Goal: Transaction & Acquisition: Purchase product/service

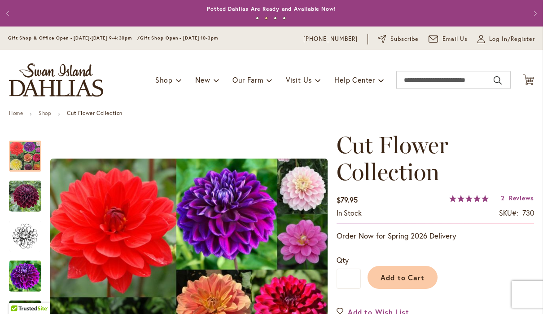
click at [516, 195] on span "Reviews" at bounding box center [521, 197] width 25 height 9
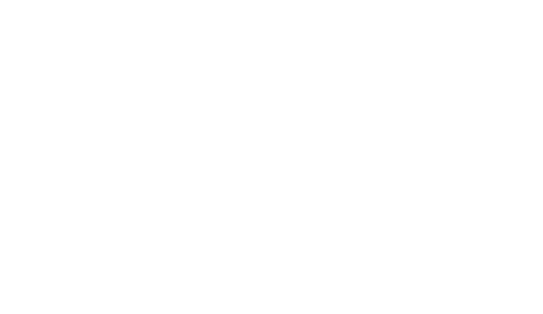
scroll to position [1399, 0]
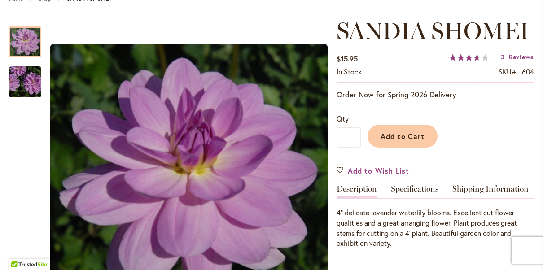
scroll to position [114, 0]
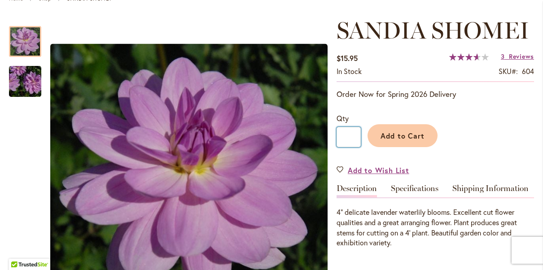
click at [349, 142] on input "*" at bounding box center [348, 137] width 24 height 20
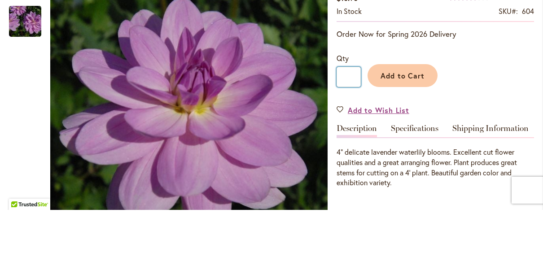
type input "*"
click at [410, 124] on button "Add to Cart" at bounding box center [402, 135] width 70 height 23
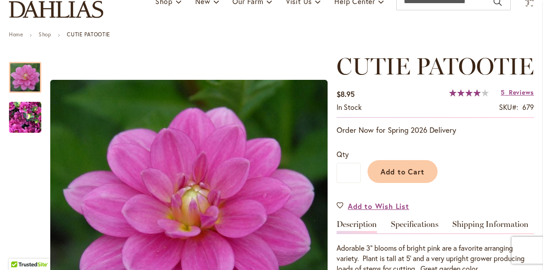
scroll to position [91, 0]
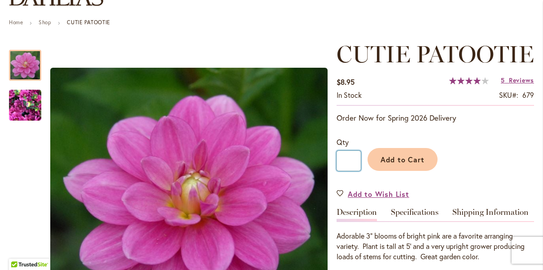
click at [356, 171] on input "*" at bounding box center [348, 161] width 24 height 20
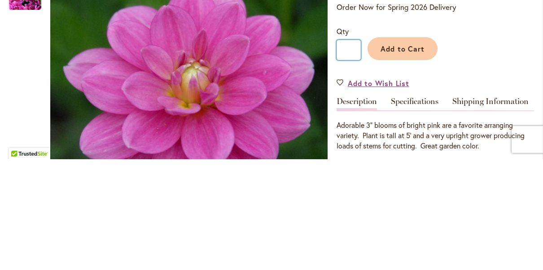
scroll to position [91, 0]
type input "*"
click at [406, 148] on button "Add to Cart" at bounding box center [402, 159] width 70 height 23
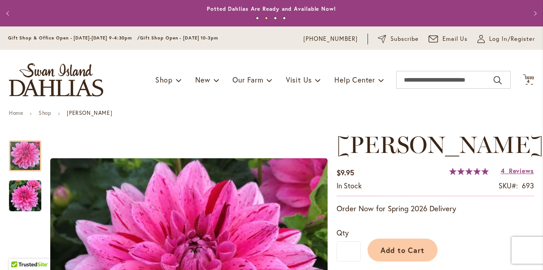
click at [411, 247] on span "Add to Cart" at bounding box center [402, 249] width 44 height 9
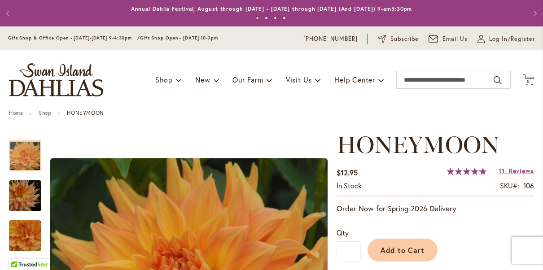
click at [524, 168] on span "Reviews" at bounding box center [521, 170] width 25 height 9
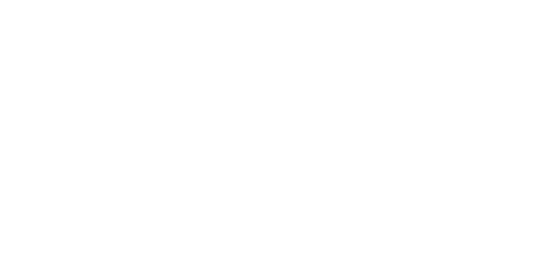
scroll to position [884, 0]
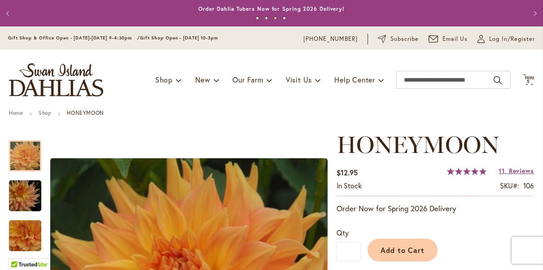
click at [401, 252] on span "Add to Cart" at bounding box center [402, 249] width 44 height 9
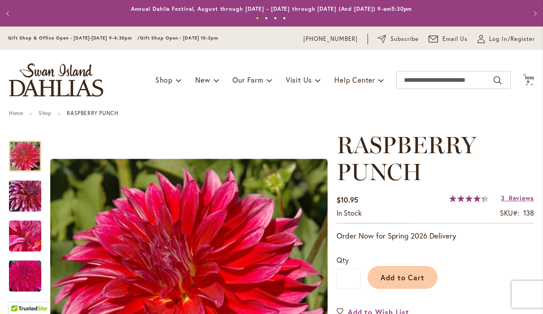
click at [403, 277] on span "Add to Cart" at bounding box center [402, 276] width 44 height 9
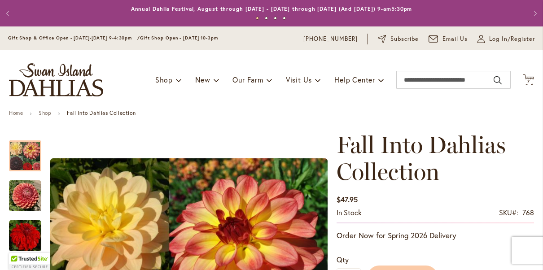
click at [530, 84] on icon "Cart .cls-1 { fill: #231f20; }" at bounding box center [528, 79] width 11 height 11
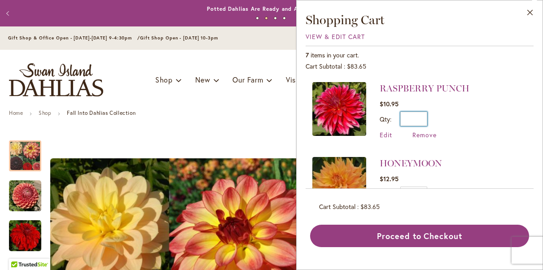
click at [417, 118] on input "*" at bounding box center [413, 119] width 27 height 14
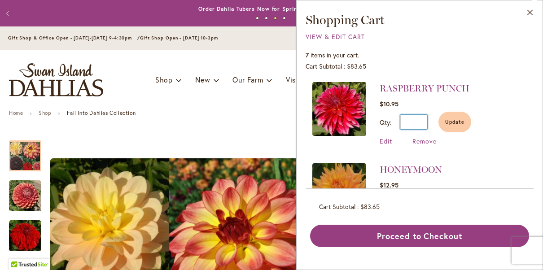
type input "*"
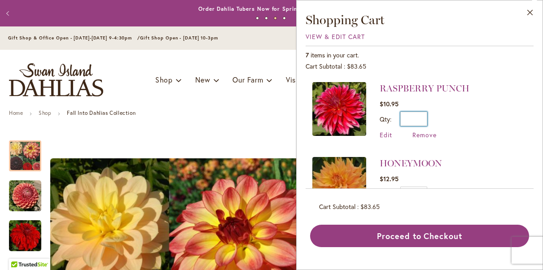
click at [427, 122] on input "*" at bounding box center [413, 119] width 27 height 14
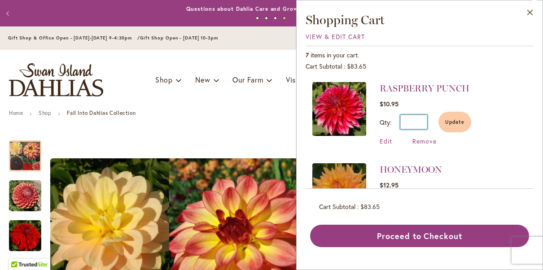
type input "*"
click at [461, 119] on span "Update" at bounding box center [454, 122] width 19 height 6
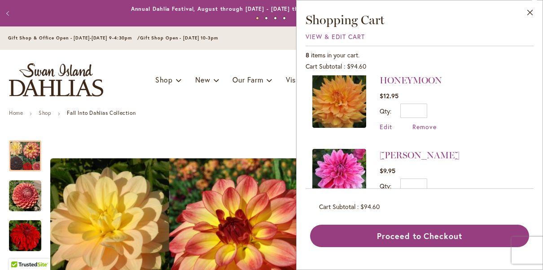
scroll to position [85, 0]
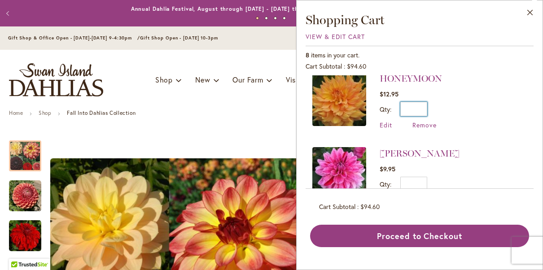
click at [426, 110] on input "*" at bounding box center [413, 109] width 27 height 14
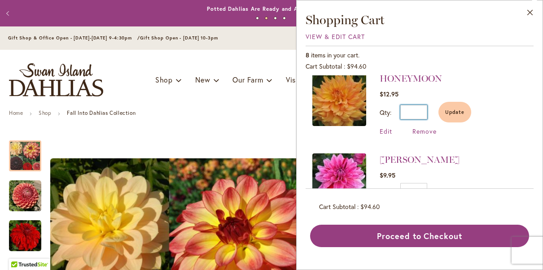
type input "*"
click at [460, 109] on span "Update" at bounding box center [454, 112] width 19 height 6
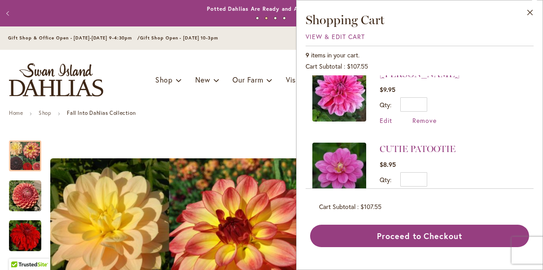
scroll to position [168, 0]
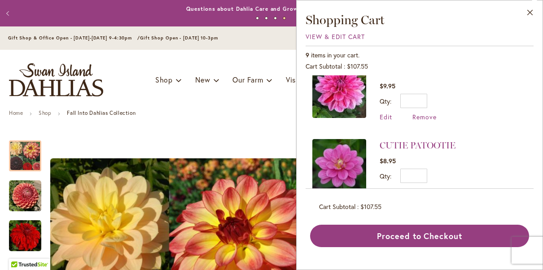
click at [418, 229] on button "Proceed to Checkout" at bounding box center [419, 236] width 219 height 22
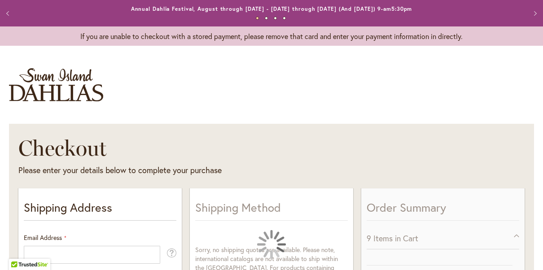
select select "**"
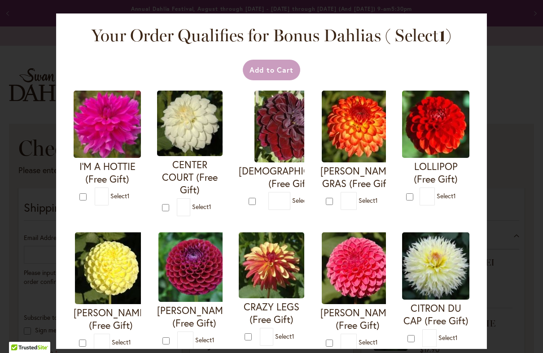
click at [107, 131] on img at bounding box center [107, 124] width 67 height 67
type input "*"
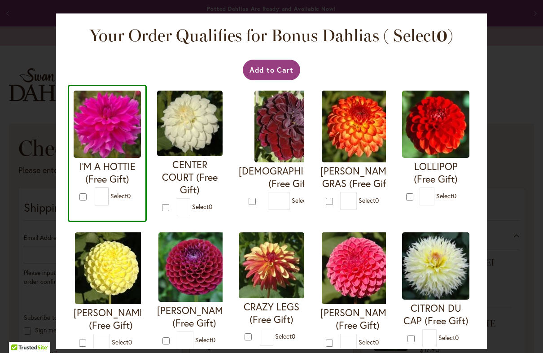
click at [270, 65] on button "Add to Cart" at bounding box center [272, 70] width 58 height 21
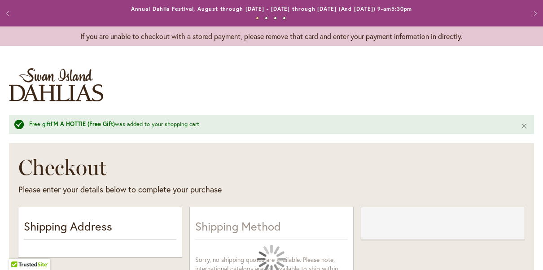
select select "**"
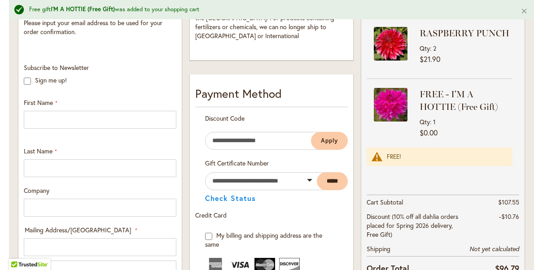
scroll to position [269, 0]
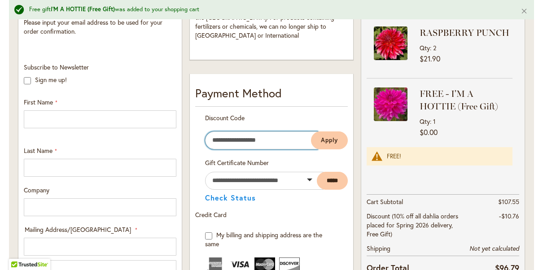
click at [225, 131] on input "Enter discount code" at bounding box center [261, 140] width 113 height 18
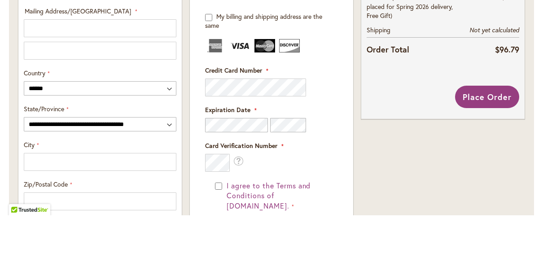
scroll to position [434, 0]
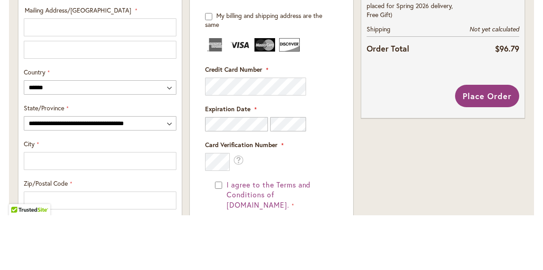
click at [325, 132] on div at bounding box center [271, 141] width 133 height 18
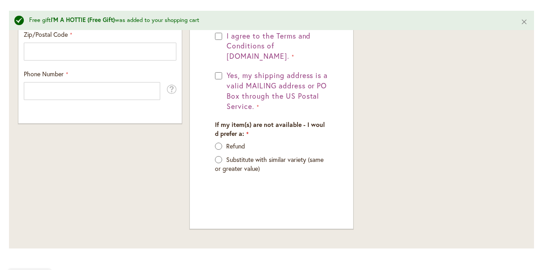
scroll to position [565, 0]
